Goal: Information Seeking & Learning: Learn about a topic

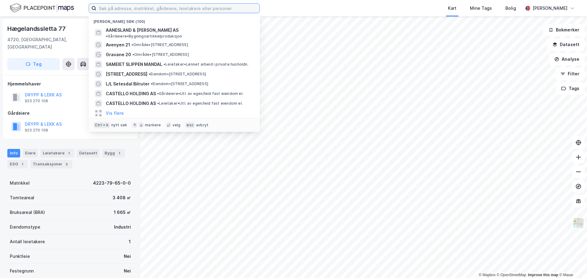
click at [144, 11] on input at bounding box center [177, 8] width 163 height 9
paste input "[STREET_ADDRESS]"
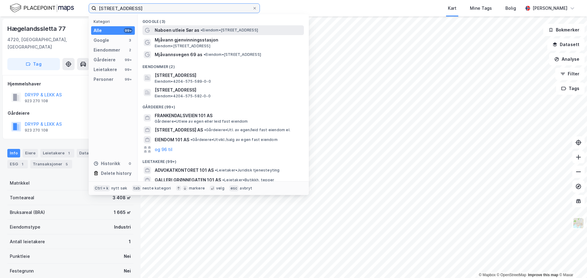
type input "[STREET_ADDRESS]"
click at [175, 29] on span "Naboen utleie Sør as" at bounding box center [177, 30] width 45 height 7
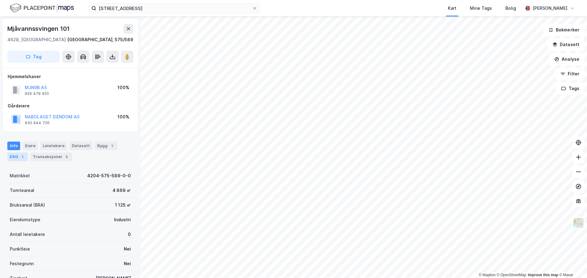
click at [20, 157] on div "1" at bounding box center [22, 157] width 6 height 6
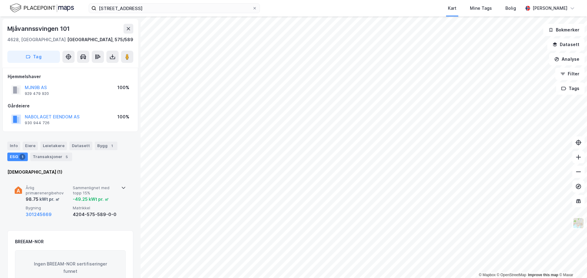
click at [104, 191] on span "Sammenlignet med topp 15%" at bounding box center [95, 190] width 45 height 11
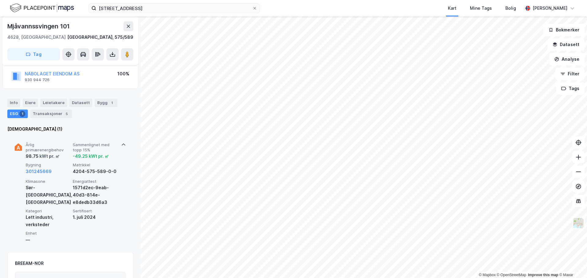
scroll to position [61, 0]
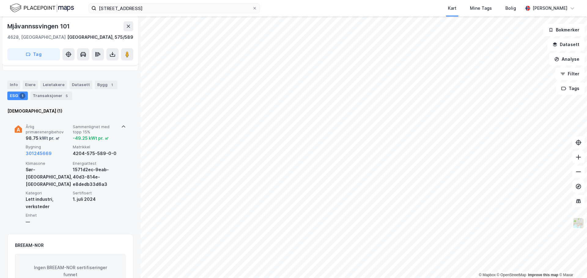
click at [110, 132] on span "Sammenlignet med topp 15%" at bounding box center [95, 129] width 45 height 11
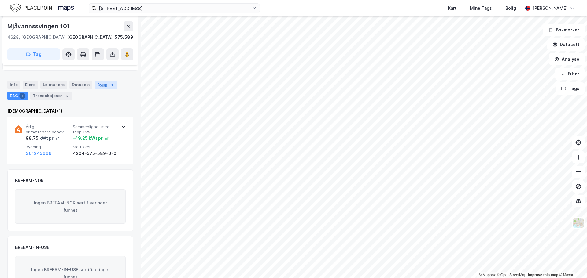
click at [96, 87] on div "Bygg 1" at bounding box center [106, 85] width 23 height 9
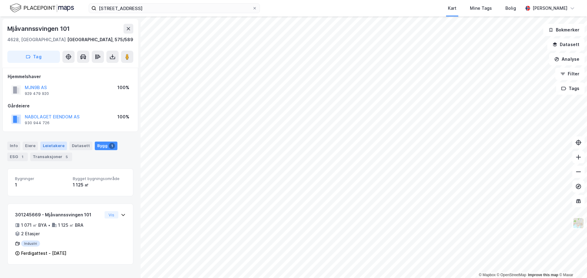
click at [57, 148] on div "Leietakere" at bounding box center [53, 146] width 27 height 9
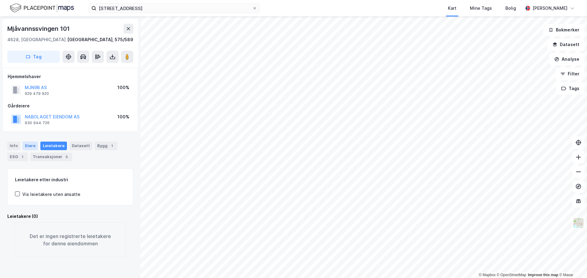
click at [26, 145] on div "Eiere" at bounding box center [30, 146] width 15 height 9
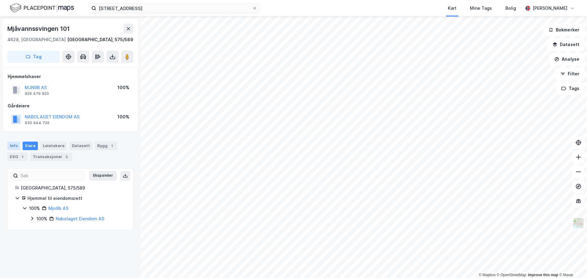
click at [17, 146] on div "Info" at bounding box center [13, 146] width 13 height 9
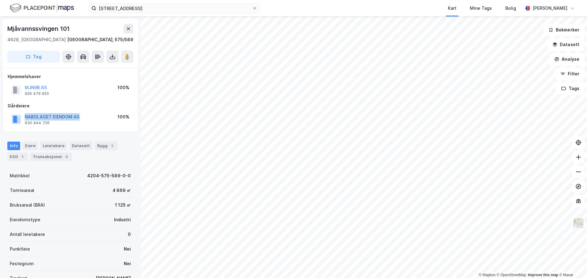
drag, startPoint x: 81, startPoint y: 118, endPoint x: 25, endPoint y: 116, distance: 55.9
click at [25, 116] on div "NABOLAGET EIENDOM AS 930 944 726 100%" at bounding box center [70, 119] width 125 height 15
copy button "NABOLAGET EIENDOM AS"
